Goal: Obtain resource: Obtain resource

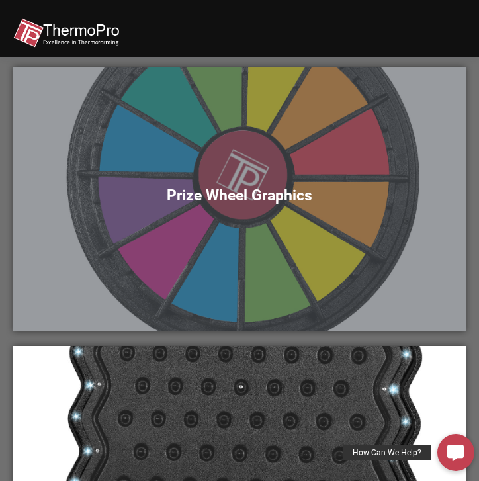
click at [292, 204] on div "Prize Wheel Graphics" at bounding box center [239, 199] width 452 height 264
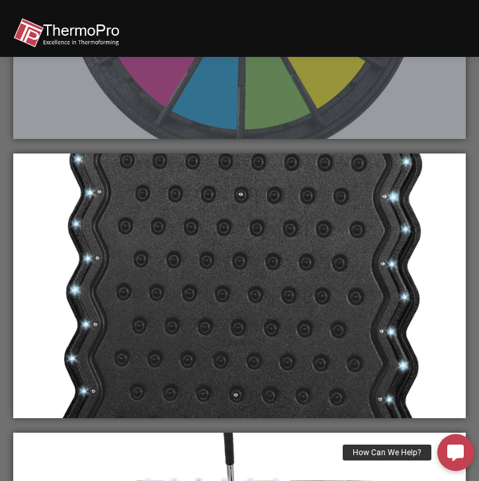
scroll to position [501, 0]
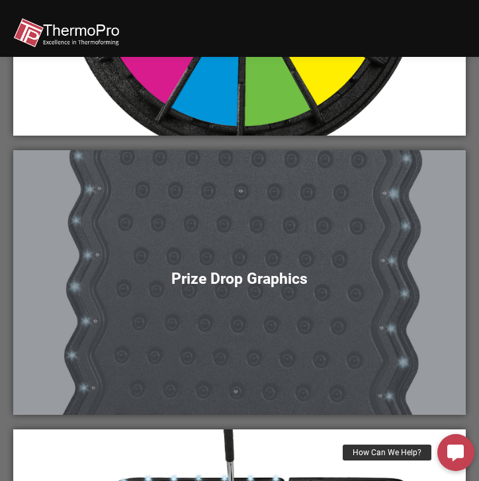
click at [280, 284] on h5 "Prize Drop Graphics" at bounding box center [239, 279] width 426 height 19
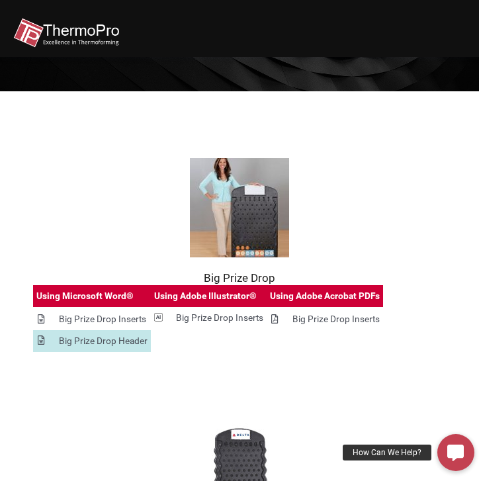
scroll to position [95, 0]
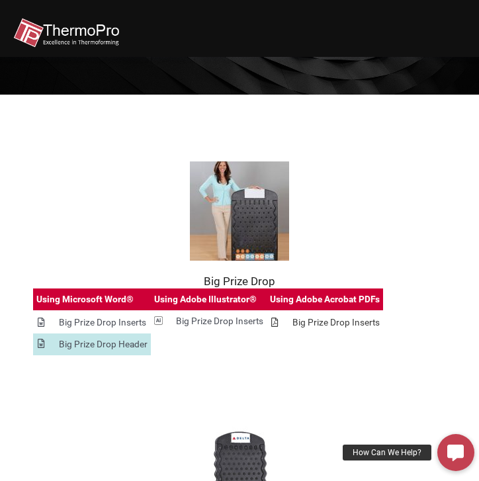
click at [351, 321] on div "Big Prize Drop Inserts" at bounding box center [335, 322] width 87 height 15
